Goal: Communication & Community: Answer question/provide support

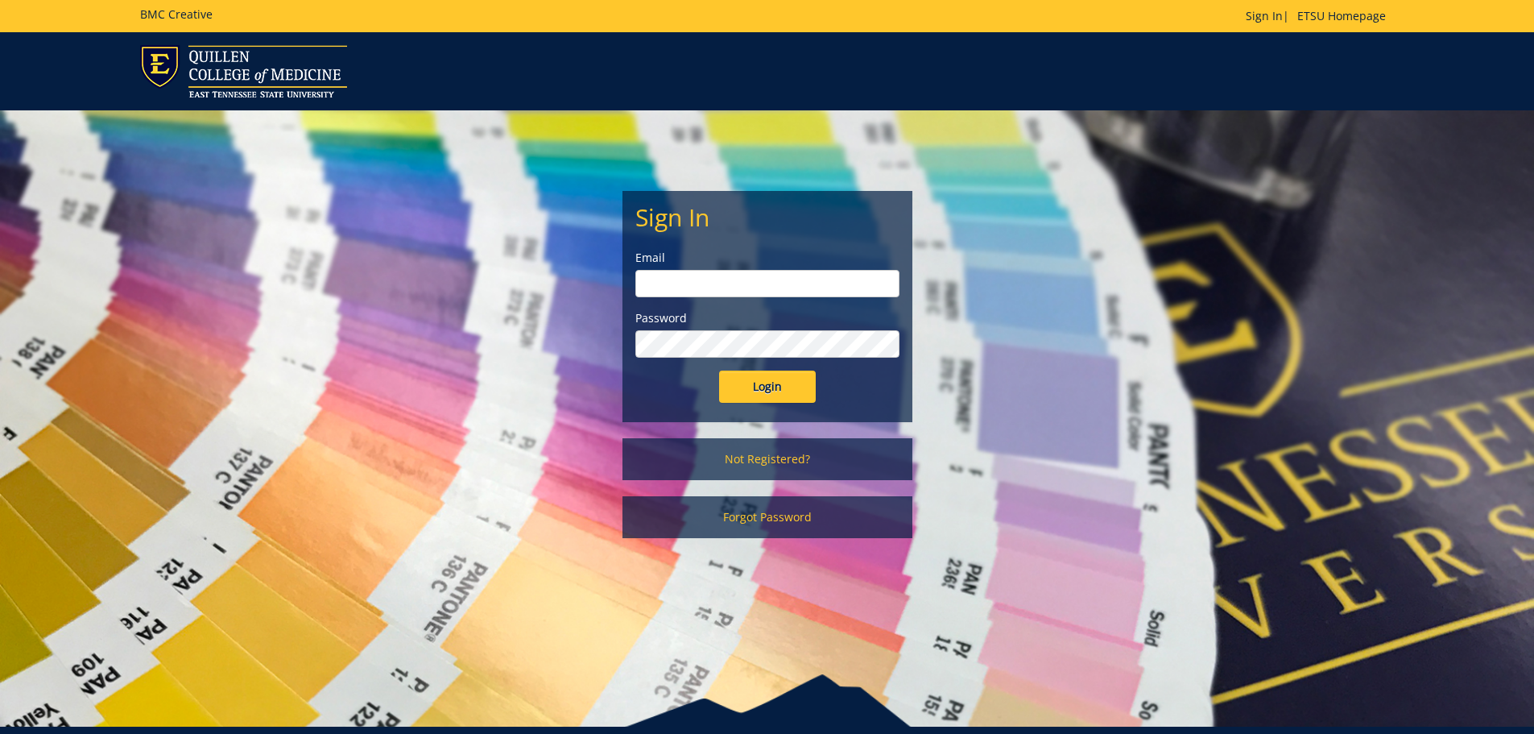
type input "[PERSON_NAME][EMAIL_ADDRESS][DOMAIN_NAME]"
click at [752, 391] on input "Login" at bounding box center [767, 386] width 97 height 32
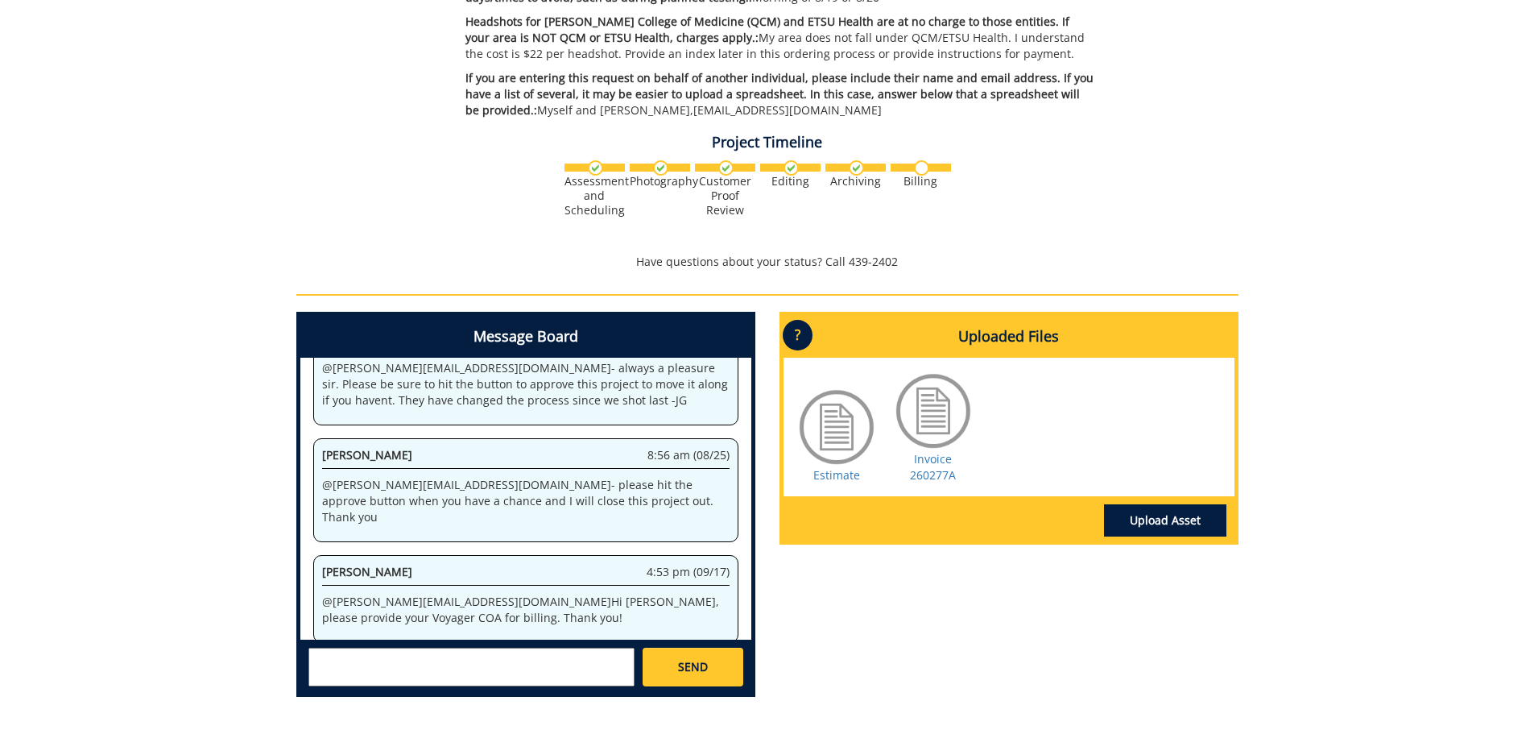
scroll to position [483, 0]
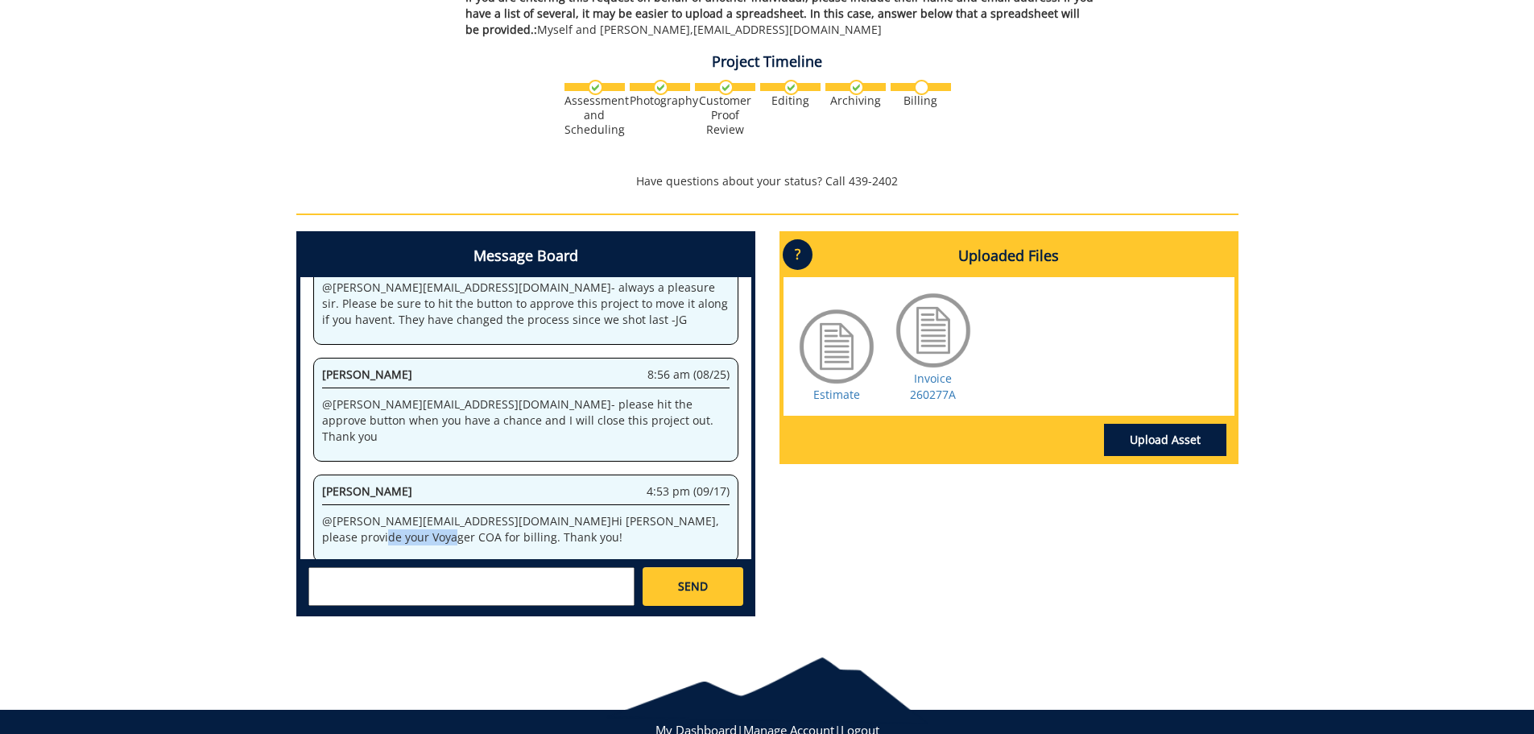
drag, startPoint x: 595, startPoint y: 507, endPoint x: 666, endPoint y: 497, distance: 71.5
click at [666, 513] on p "@ [PERSON_NAME][EMAIL_ADDRESS][DOMAIN_NAME] Hi [PERSON_NAME], please provide yo…" at bounding box center [525, 529] width 407 height 32
click at [442, 596] on textarea at bounding box center [471, 586] width 326 height 39
click at [407, 584] on textarea at bounding box center [471, 586] width 326 height 39
type textarea "r"
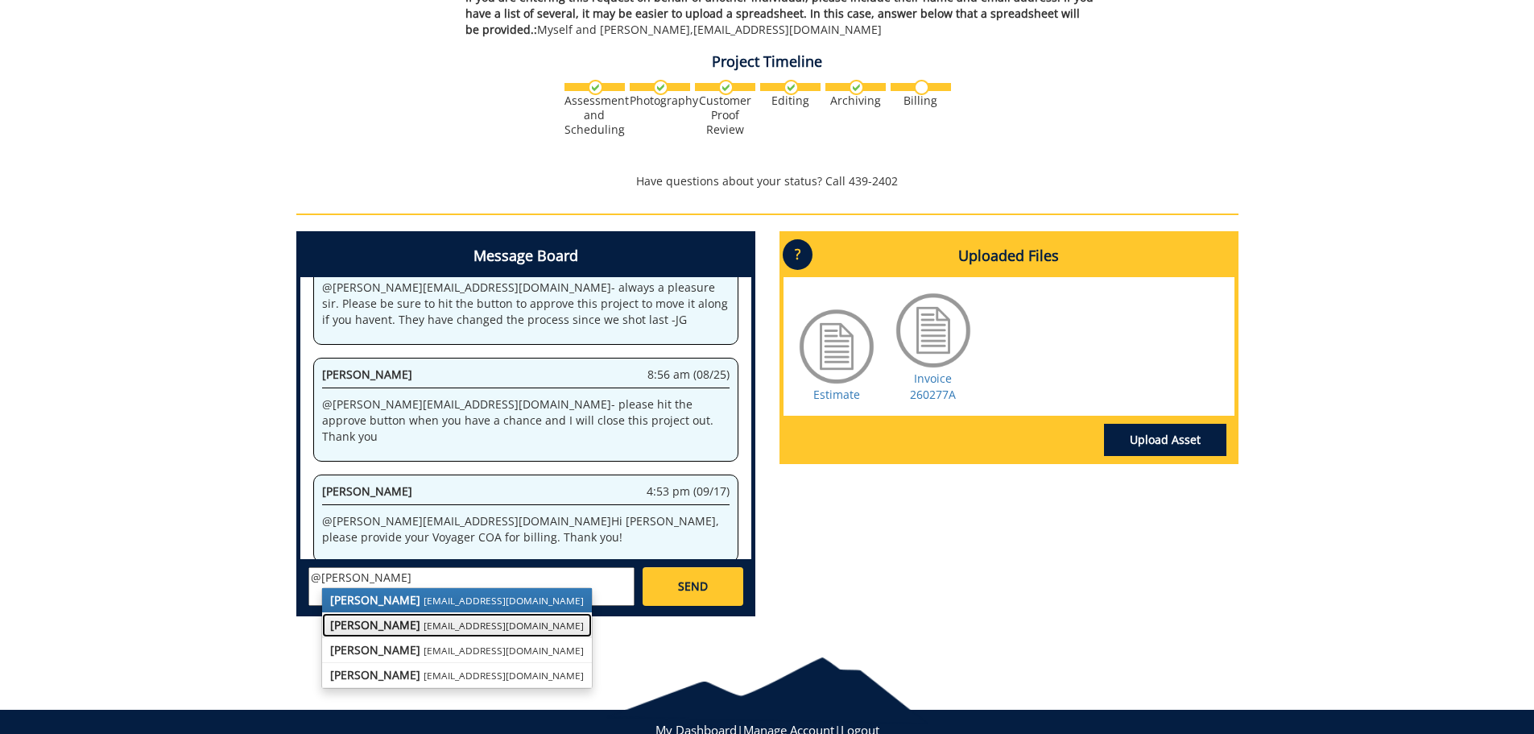
click at [400, 620] on strong "Rebecca Lucas" at bounding box center [375, 624] width 90 height 15
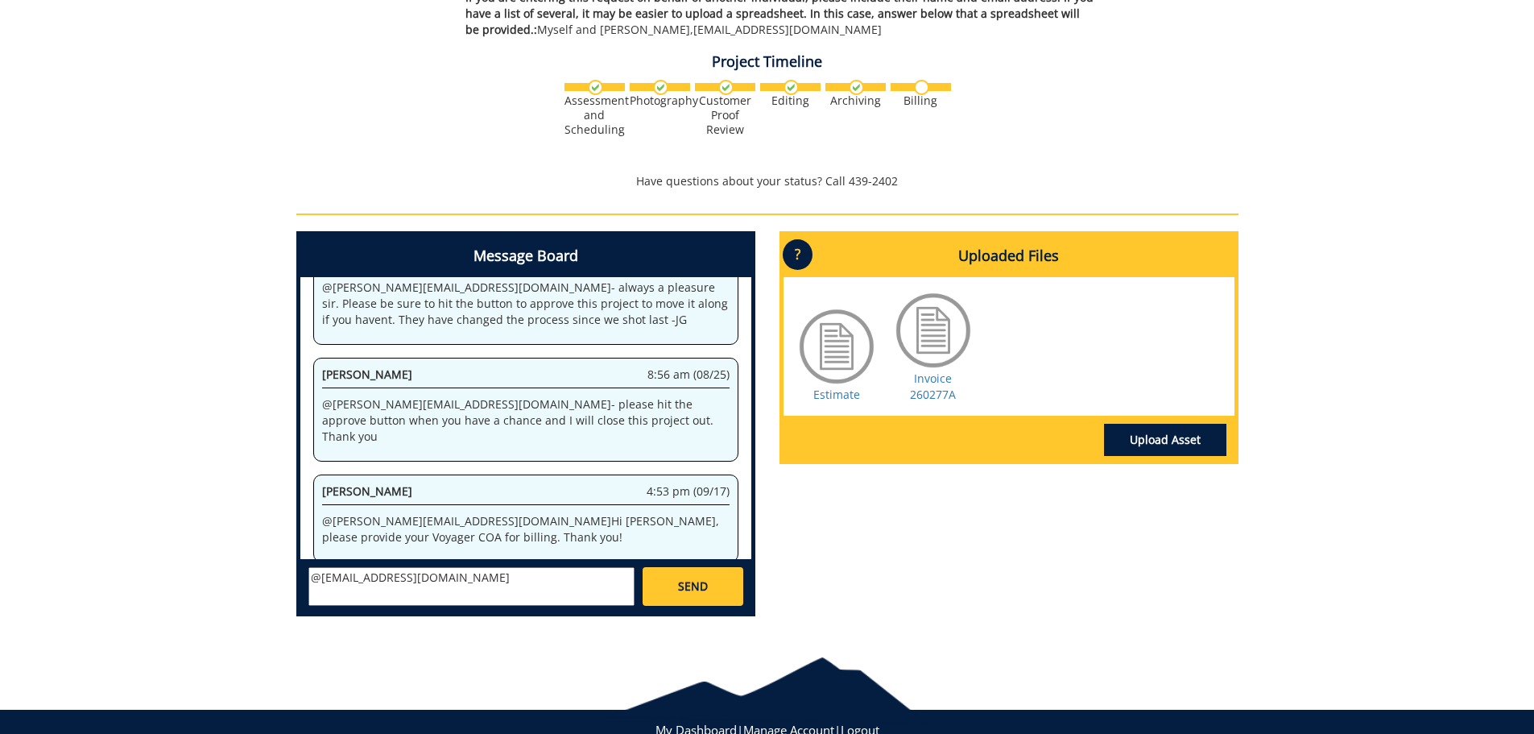
paste textarea "10-26040-100000-100-{INSERT ACCOUNT}-400-999-999-999"
click at [363, 596] on textarea "@lucasrf@etsu.edu 10-26040-100000-100-{INSERT ACCOUNT}-400-999-999-999" at bounding box center [471, 586] width 326 height 39
click at [436, 600] on textarea "@lucasrf@etsu.edu 10-26040-100000-100-74490-400-999-999-999" at bounding box center [471, 586] width 326 height 39
type textarea "@lucasrf@etsu.edu 10-26040-100000-100-74490-400-999-999-999 thank you"
click at [677, 585] on link "SEND" at bounding box center [693, 586] width 100 height 39
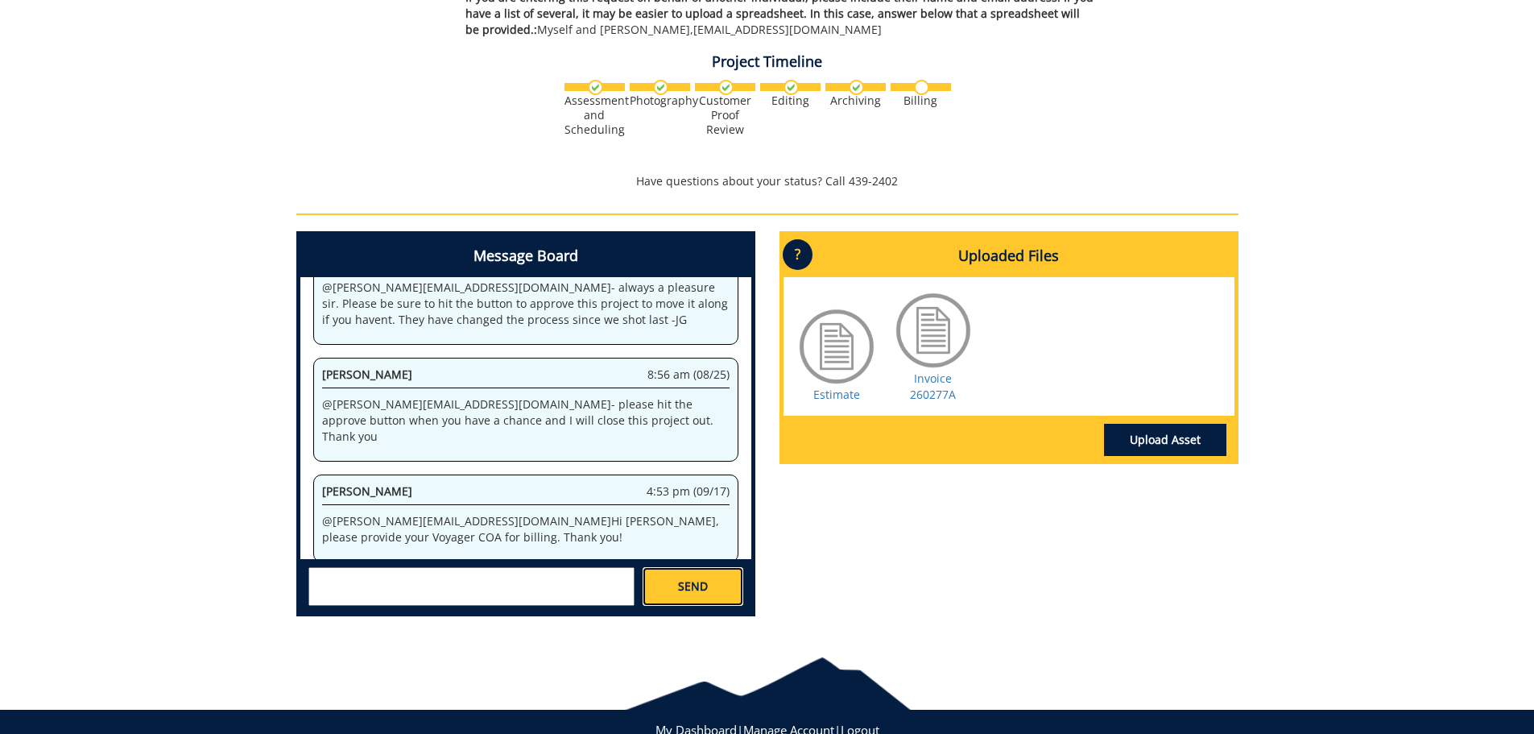
scroll to position [834, 0]
